Goal: Task Accomplishment & Management: Manage account settings

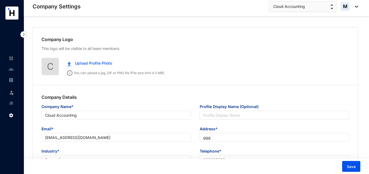
scroll to position [244, 0]
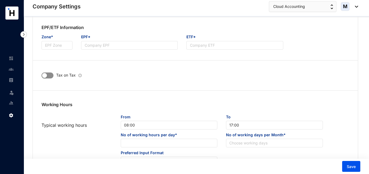
click at [50, 77] on span "button" at bounding box center [48, 75] width 12 height 6
click at [46, 77] on span "button" at bounding box center [48, 75] width 12 height 6
click at [353, 7] on div "M" at bounding box center [349, 6] width 17 height 9
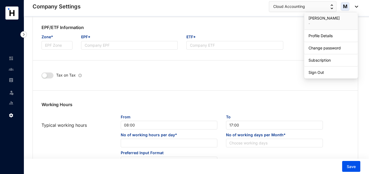
click at [356, 7] on img at bounding box center [355, 7] width 6 height 2
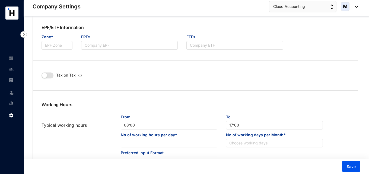
click at [356, 7] on img at bounding box center [355, 7] width 6 height 2
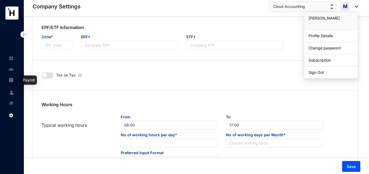
click at [10, 80] on img at bounding box center [11, 80] width 5 height 5
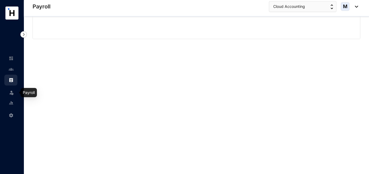
scroll to position [8, 0]
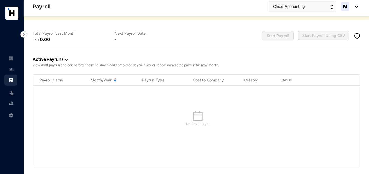
click at [357, 6] on img at bounding box center [355, 7] width 6 height 2
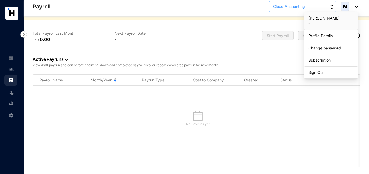
click at [328, 10] on button "Cloud Accounting" at bounding box center [303, 6] width 68 height 11
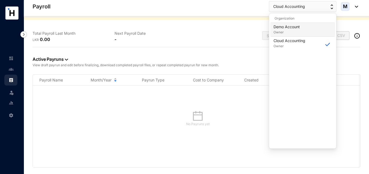
click at [305, 26] on div "Demo Account Owner" at bounding box center [303, 29] width 58 height 11
